Goal: Task Accomplishment & Management: Use online tool/utility

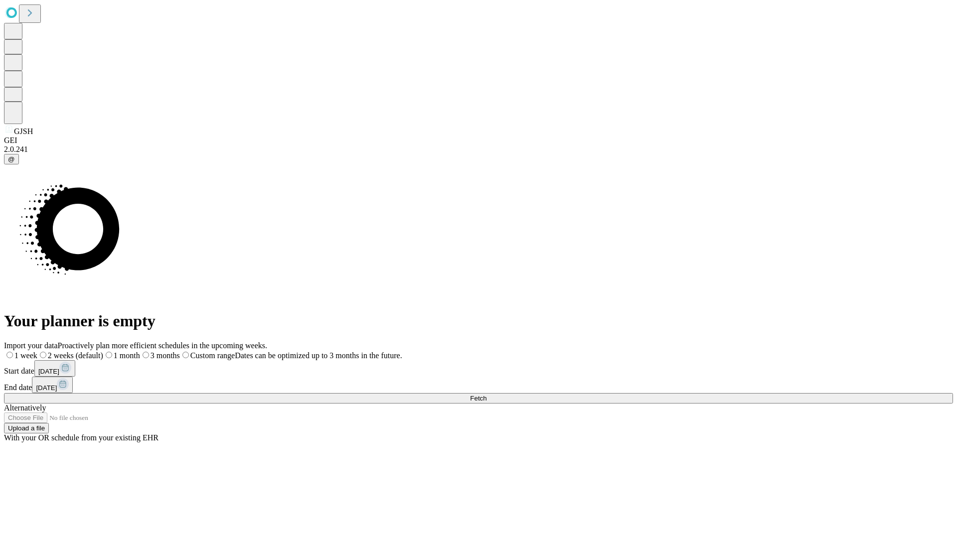
click at [486, 395] on span "Fetch" at bounding box center [478, 398] width 16 height 7
